Goal: Transaction & Acquisition: Subscribe to service/newsletter

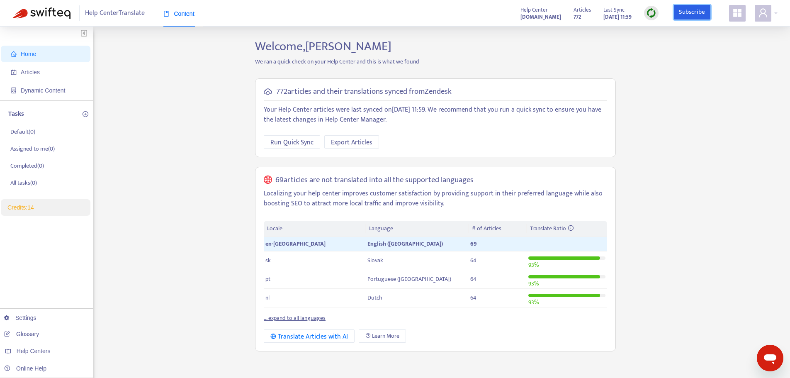
click at [687, 15] on link "Subscribe" at bounding box center [691, 12] width 36 height 15
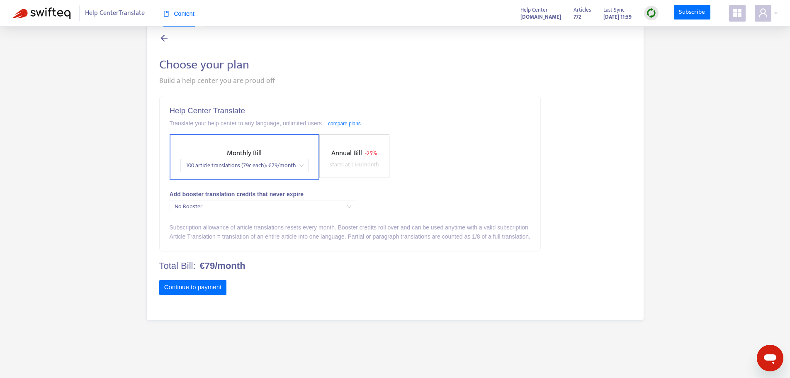
scroll to position [27, 0]
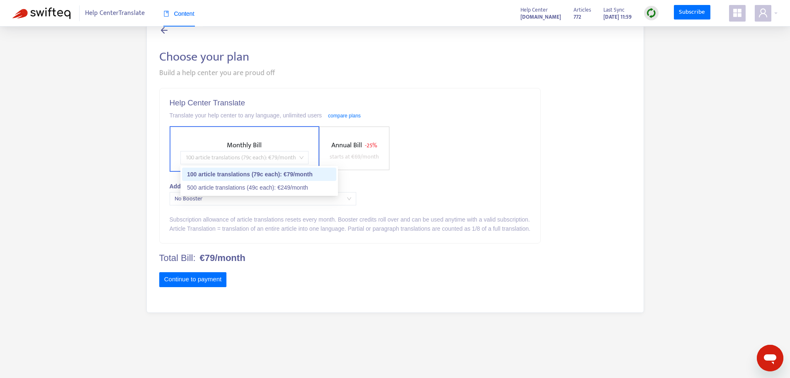
click at [303, 158] on span "100 article translations (79c each) : € 79 /month" at bounding box center [244, 157] width 118 height 12
click at [295, 186] on div "500 article translations (49c each) : € 249 /month" at bounding box center [259, 187] width 144 height 9
click at [374, 152] on span "starts at € 69 /month" at bounding box center [356, 157] width 49 height 10
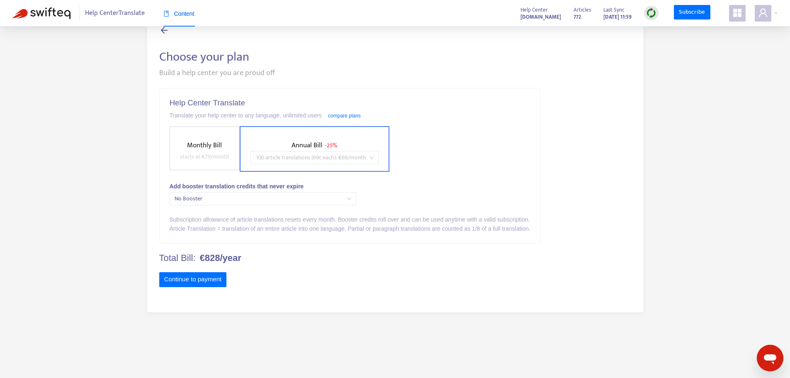
click at [376, 157] on div "100 article translations (69c each) : € 69 /month" at bounding box center [314, 157] width 128 height 13
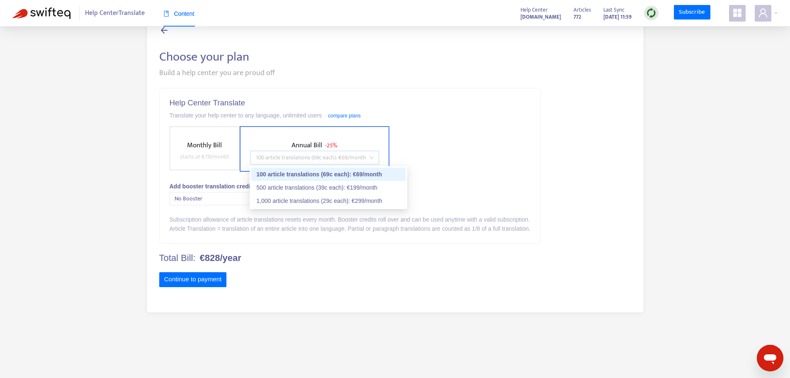
click at [444, 138] on div "Monthly Bill starts at € 79 /month Annual Bill - 25% 100 article translations (…" at bounding box center [350, 149] width 361 height 46
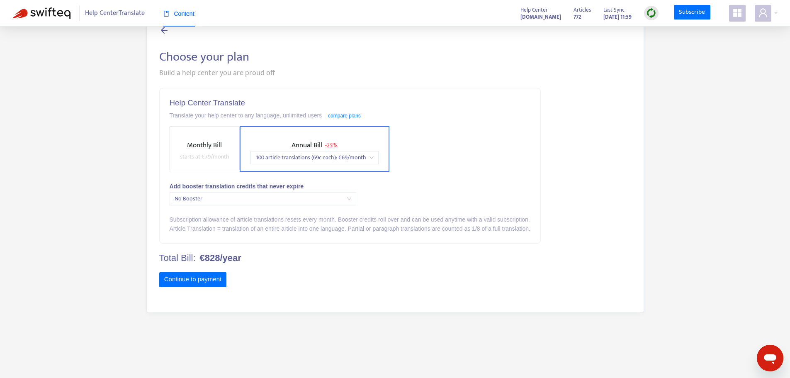
click at [211, 138] on label "Monthly Bill starts at € 79 /month" at bounding box center [205, 148] width 70 height 44
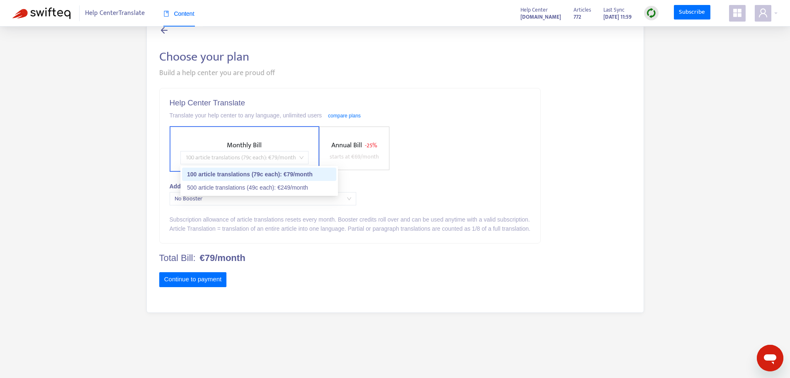
click at [292, 156] on span "100 article translations (79c each) : € 79 /month" at bounding box center [244, 157] width 118 height 12
click at [268, 185] on div "500 article translations (49c each) : € 249 /month" at bounding box center [259, 187] width 144 height 9
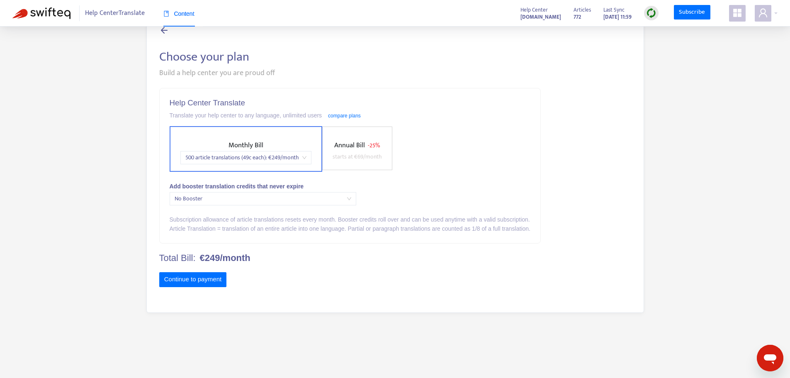
click at [421, 185] on div "Add booster translation credits that never expire" at bounding box center [350, 186] width 361 height 9
